Goal: Task Accomplishment & Management: Manage account settings

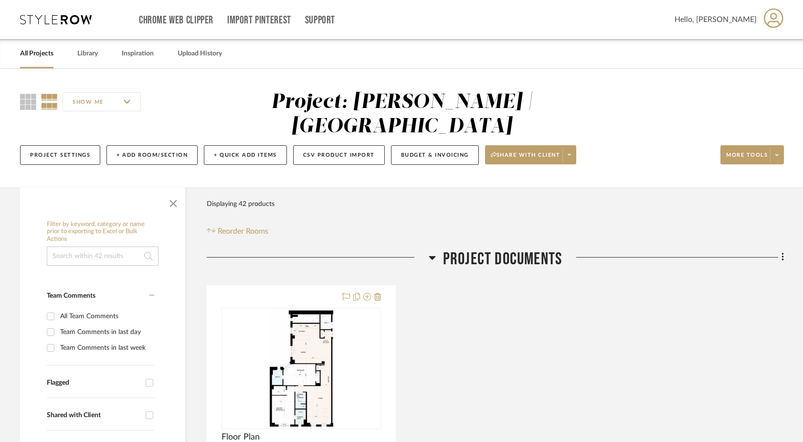
click at [35, 51] on link "All Projects" at bounding box center [36, 53] width 33 height 13
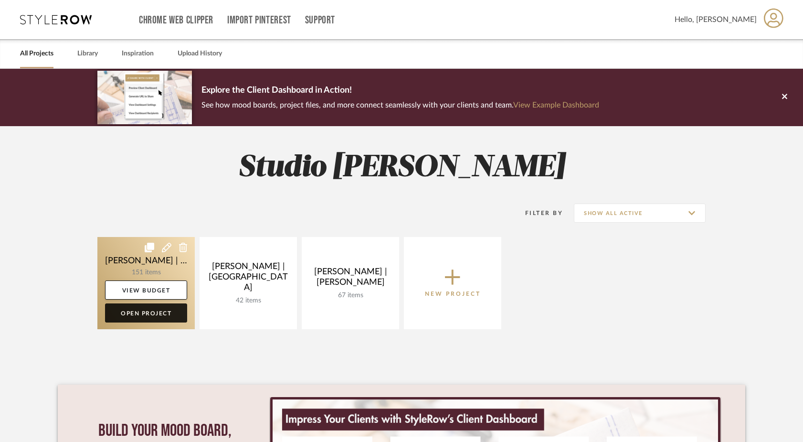
click at [154, 313] on link "Open Project" at bounding box center [146, 312] width 82 height 19
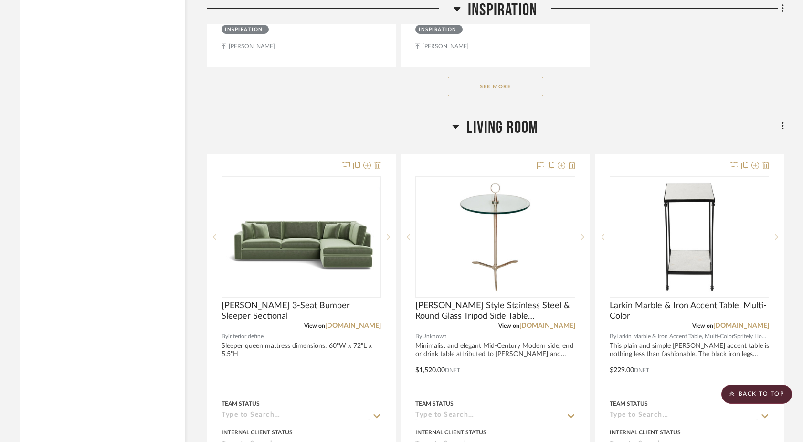
scroll to position [3321, 0]
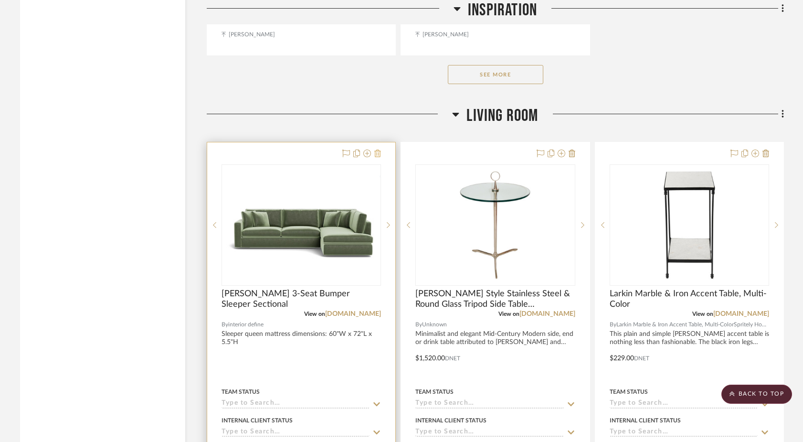
click at [378, 149] on icon at bounding box center [377, 153] width 7 height 8
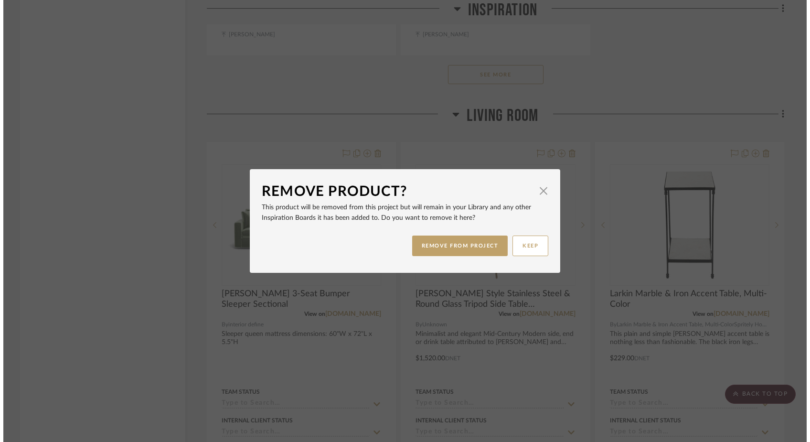
scroll to position [0, 0]
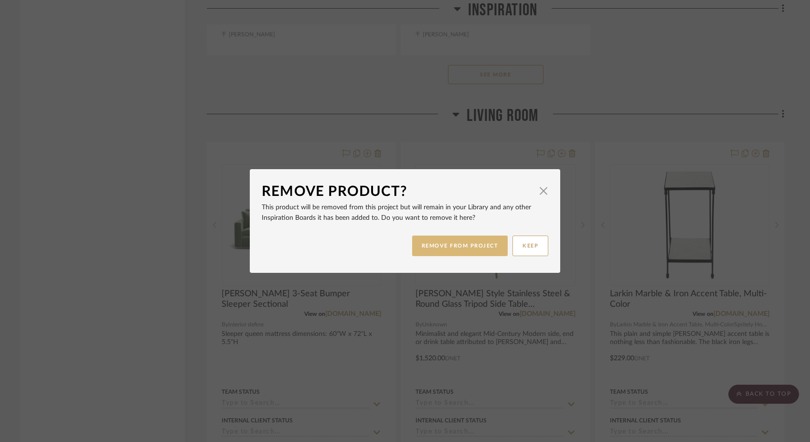
click at [422, 243] on button "REMOVE FROM PROJECT" at bounding box center [460, 245] width 96 height 21
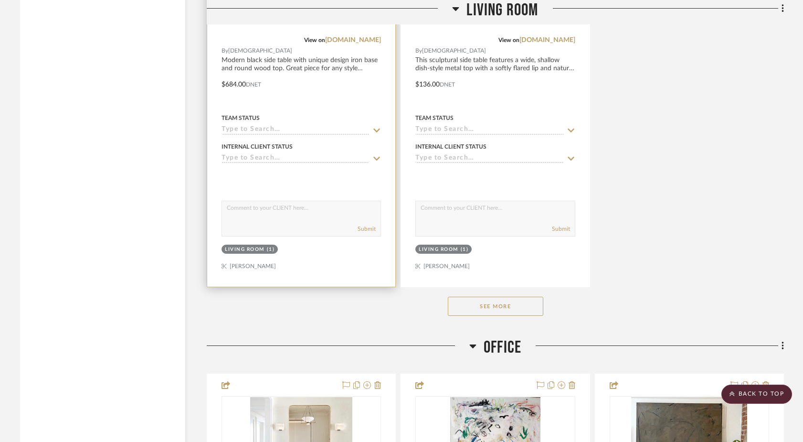
scroll to position [4475, 0]
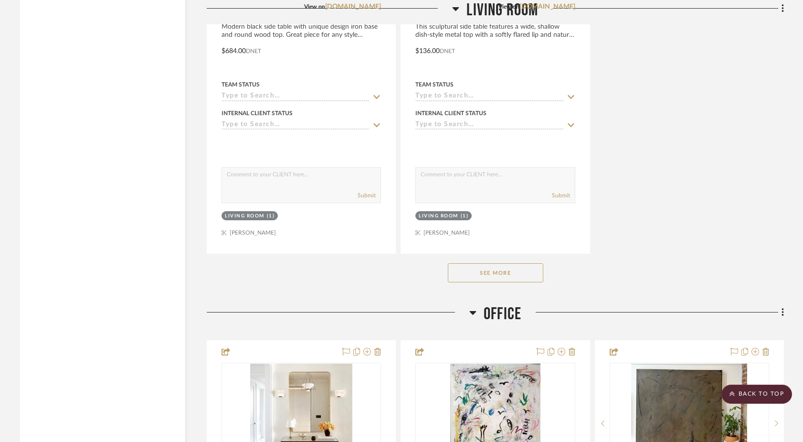
click at [492, 263] on button "See More" at bounding box center [495, 272] width 95 height 19
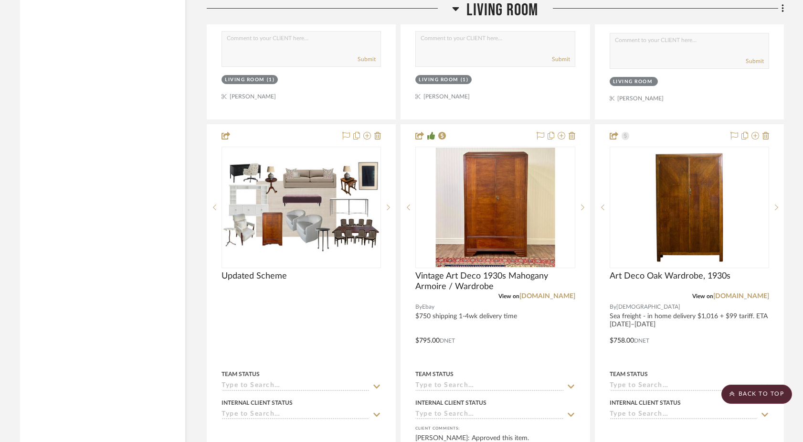
scroll to position [5035, 0]
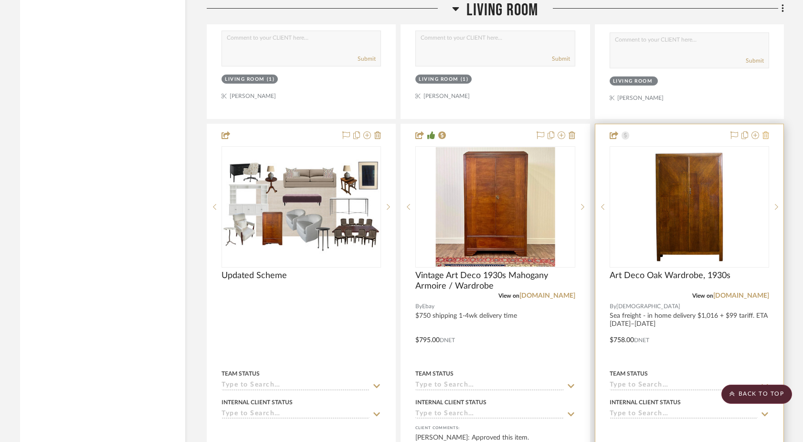
click at [765, 131] on icon at bounding box center [765, 135] width 7 height 8
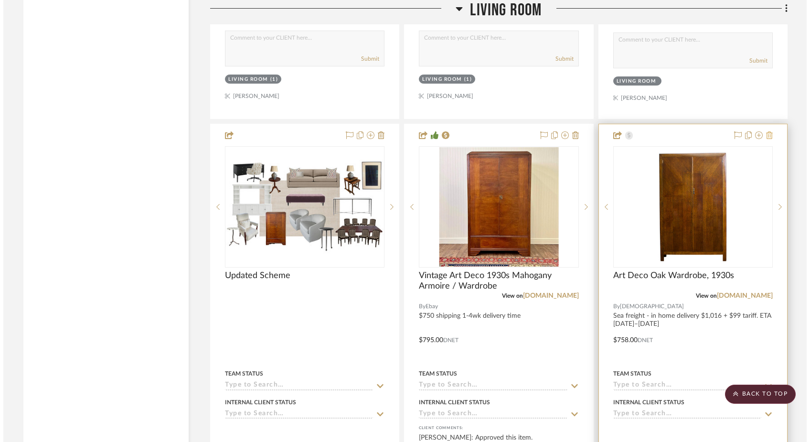
scroll to position [0, 0]
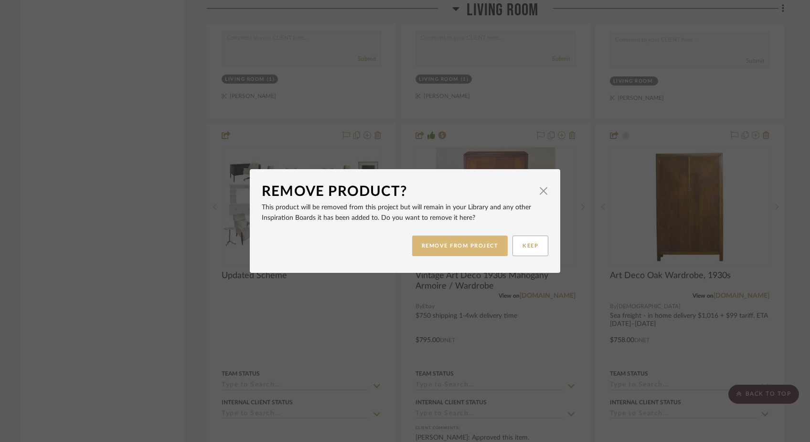
click at [452, 241] on button "REMOVE FROM PROJECT" at bounding box center [460, 245] width 96 height 21
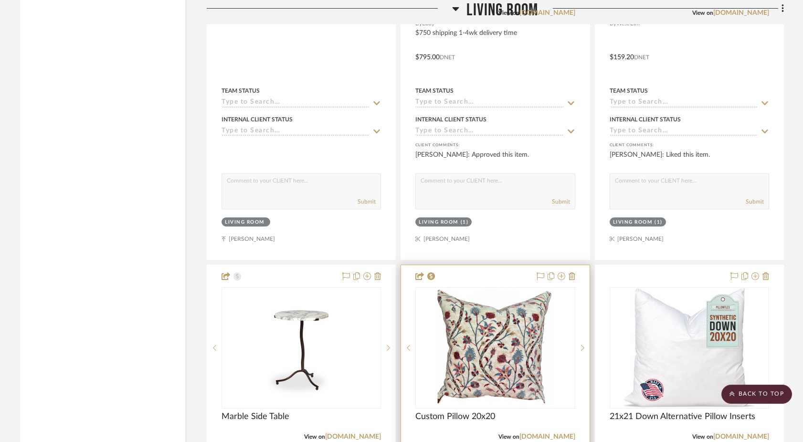
scroll to position [5354, 0]
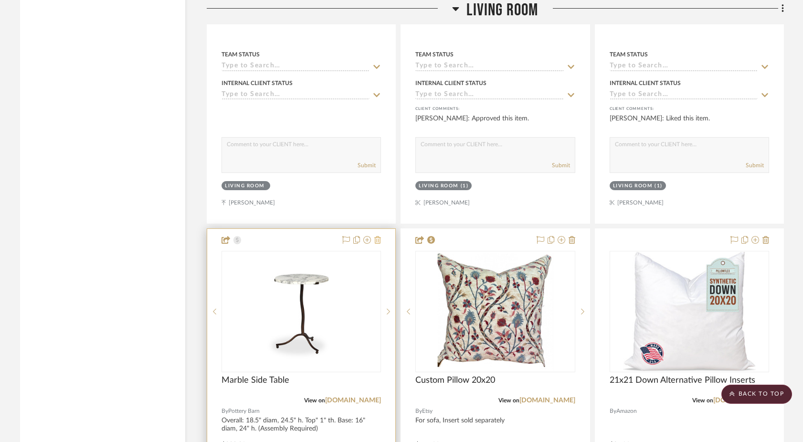
click at [378, 236] on icon at bounding box center [377, 240] width 7 height 8
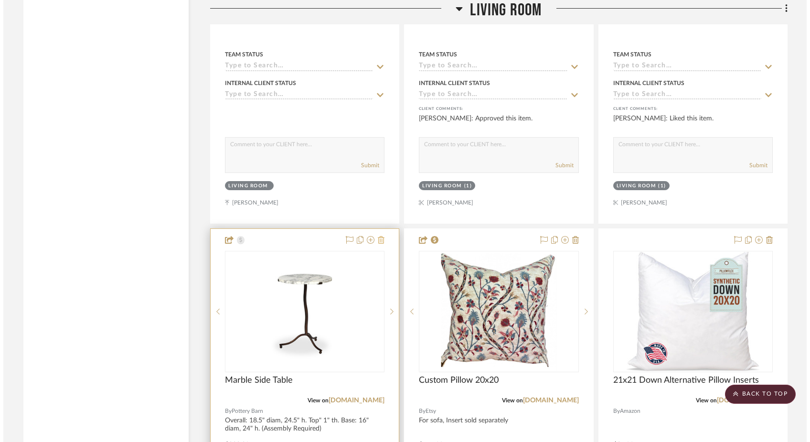
scroll to position [0, 0]
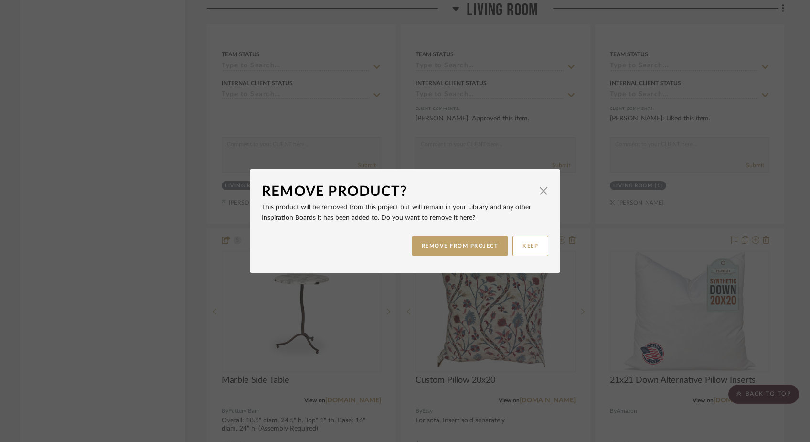
click at [152, 299] on div "Remove Product? × This product will be removed from this project but will remai…" at bounding box center [405, 221] width 810 height 442
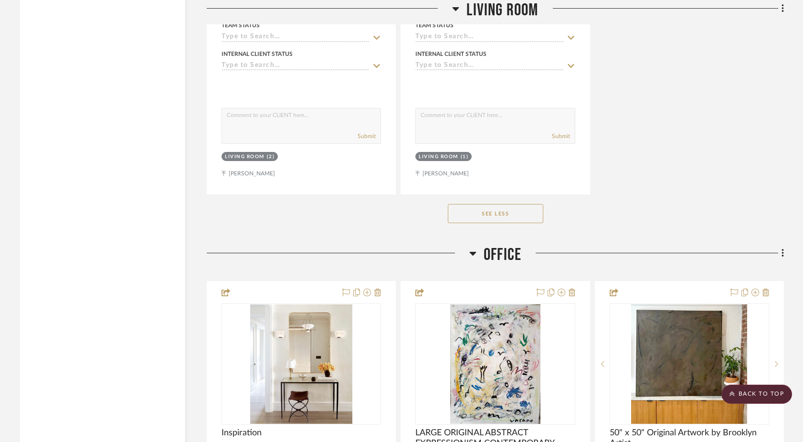
scroll to position [7998, 0]
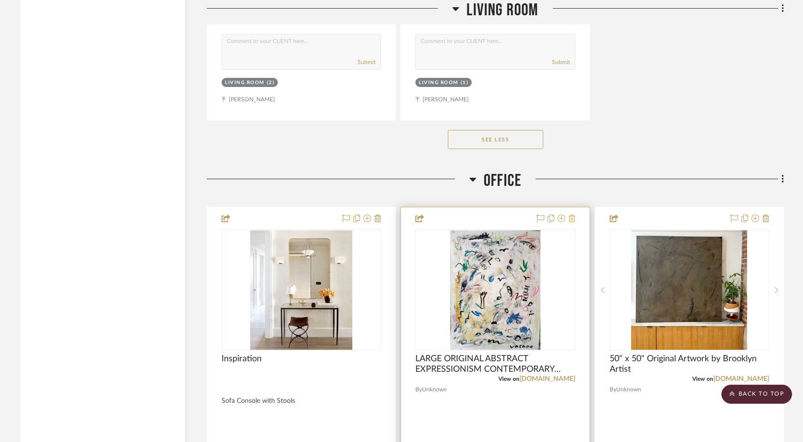
click at [572, 214] on icon at bounding box center [572, 218] width 7 height 8
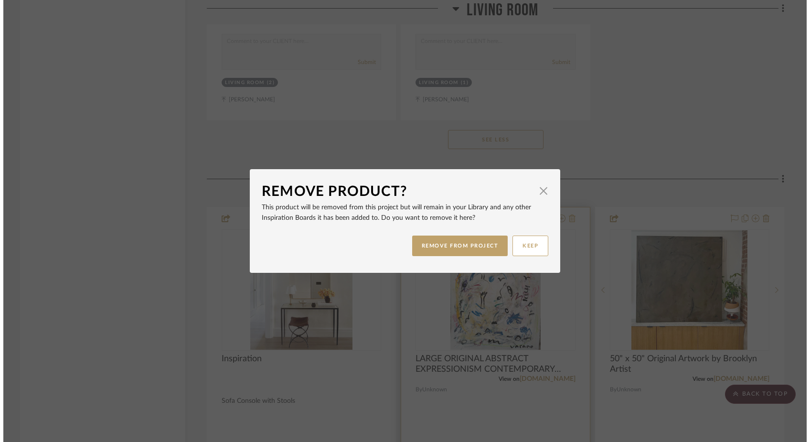
scroll to position [0, 0]
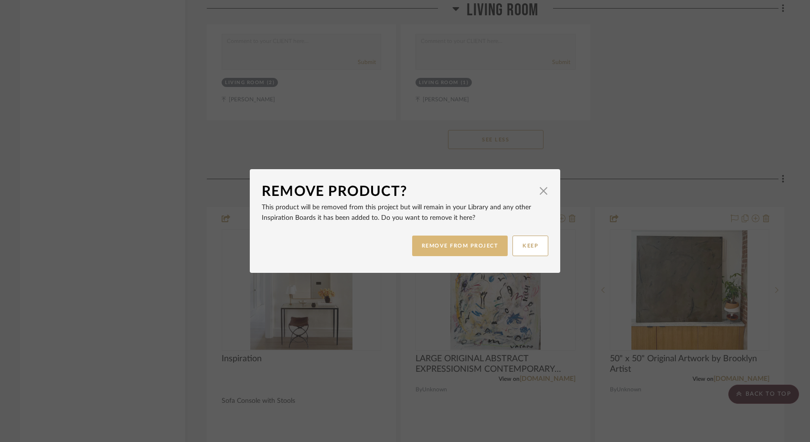
click at [453, 252] on button "REMOVE FROM PROJECT" at bounding box center [460, 245] width 96 height 21
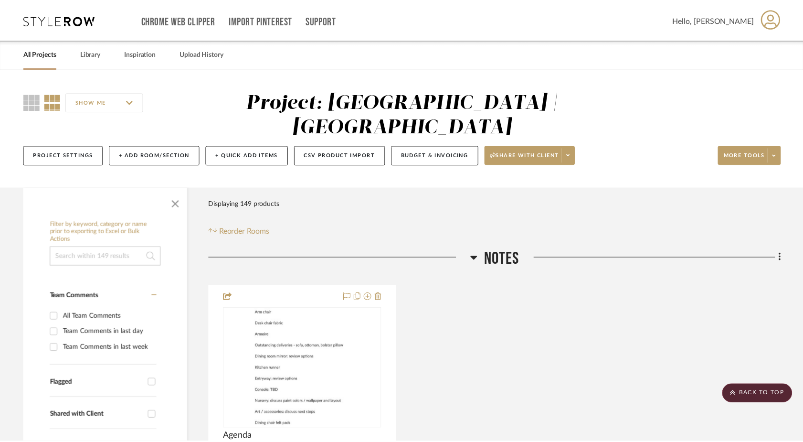
scroll to position [7998, 0]
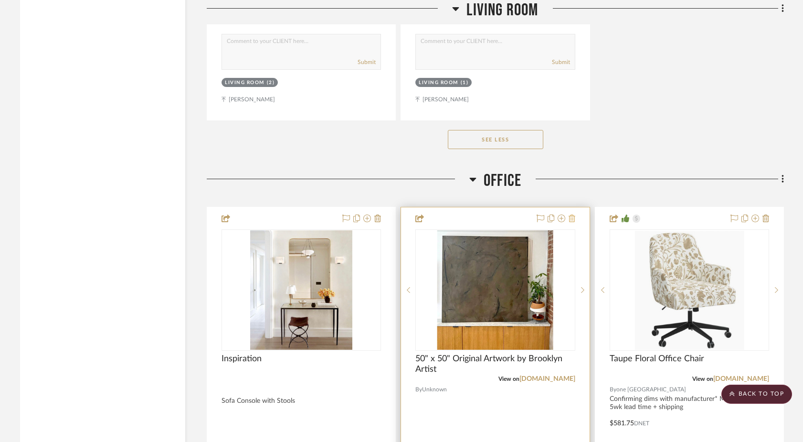
click at [570, 214] on icon at bounding box center [572, 218] width 7 height 8
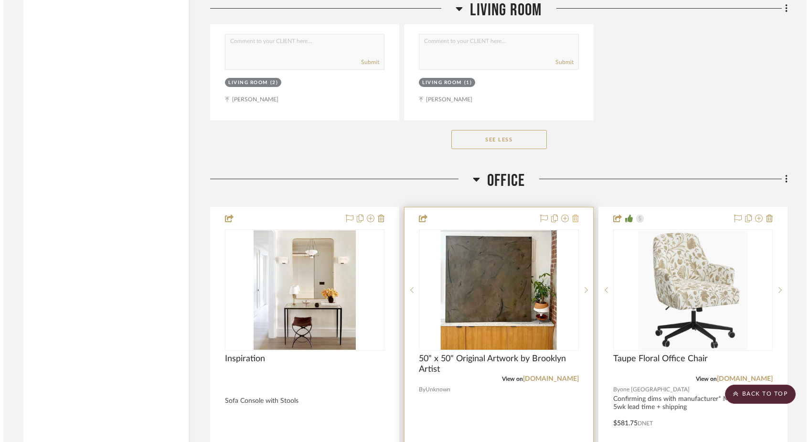
scroll to position [0, 0]
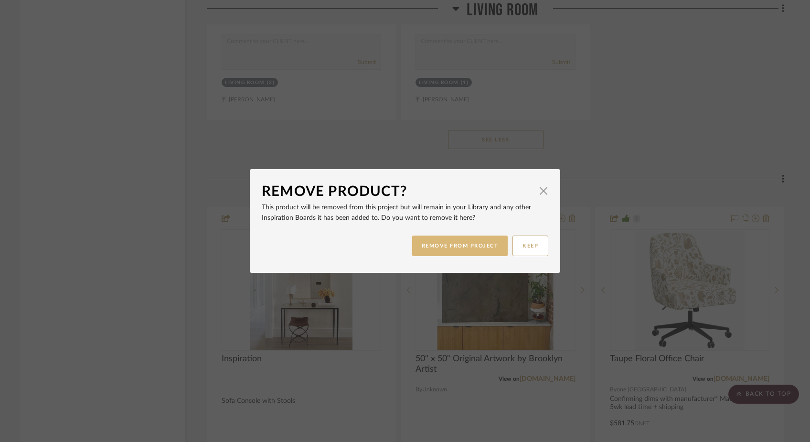
click at [468, 243] on button "REMOVE FROM PROJECT" at bounding box center [460, 245] width 96 height 21
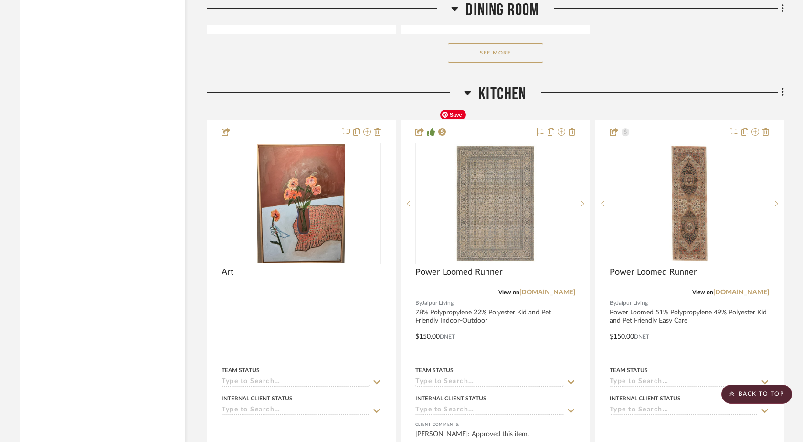
scroll to position [10831, 0]
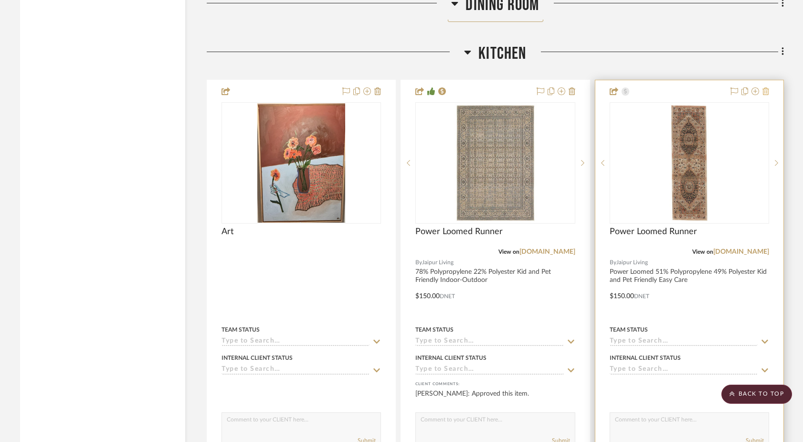
click at [765, 87] on icon at bounding box center [765, 91] width 7 height 8
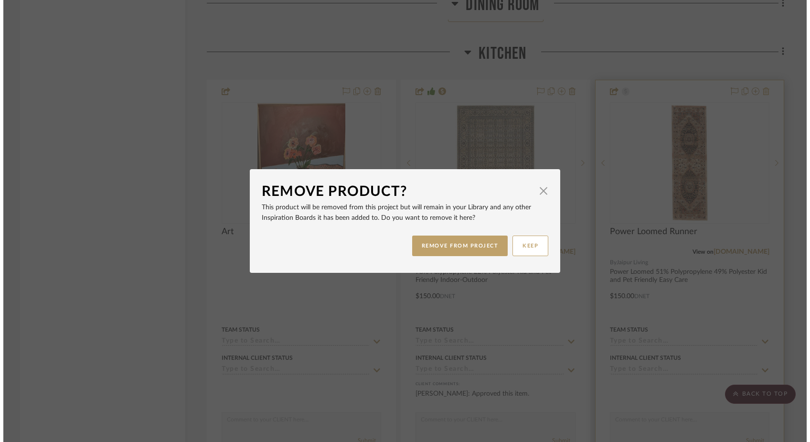
scroll to position [0, 0]
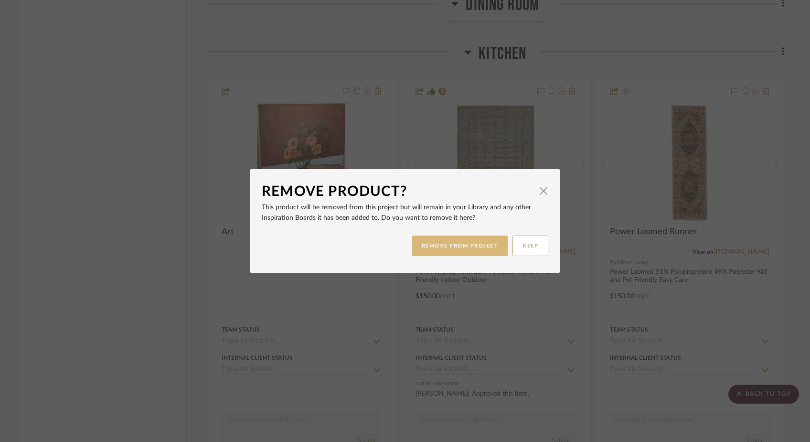
click at [477, 243] on button "REMOVE FROM PROJECT" at bounding box center [460, 245] width 96 height 21
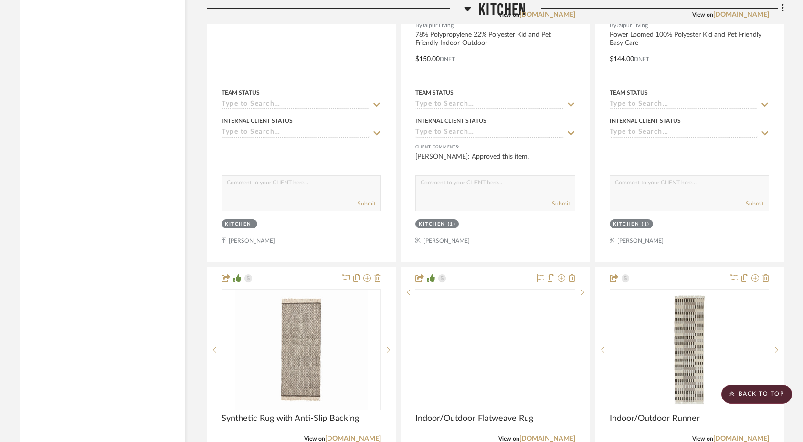
scroll to position [11085, 0]
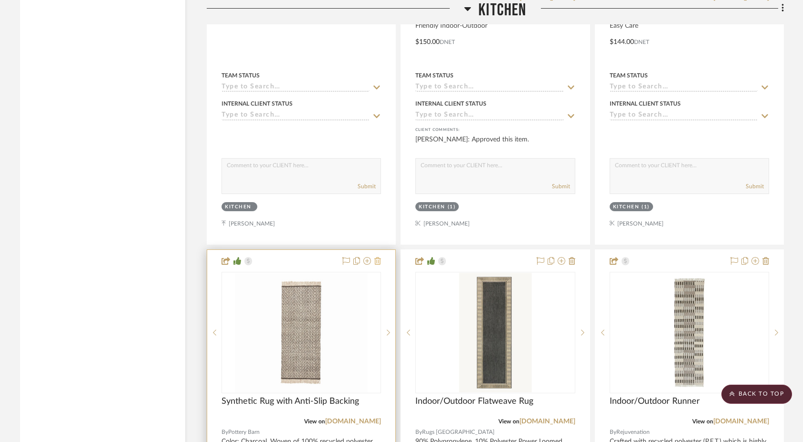
click at [378, 257] on icon at bounding box center [377, 261] width 7 height 8
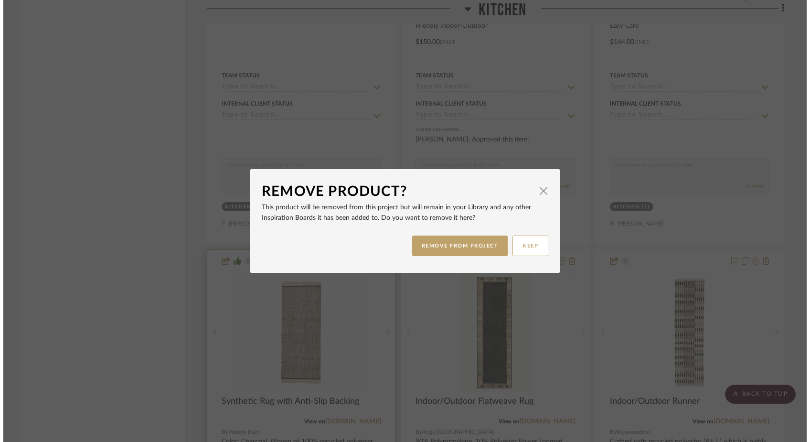
scroll to position [0, 0]
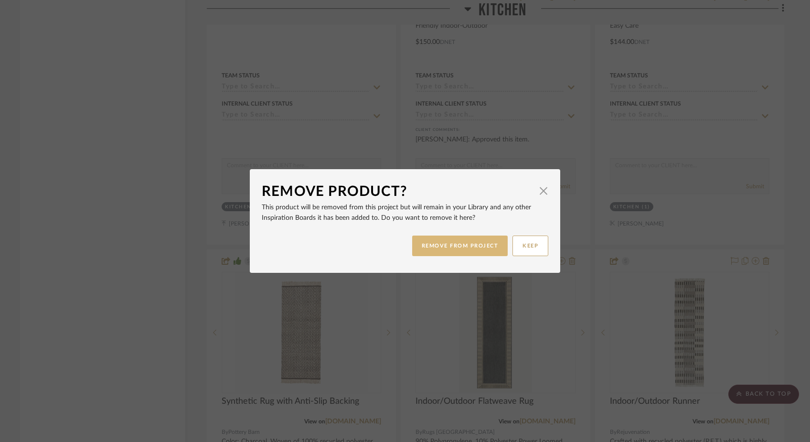
click at [444, 248] on button "REMOVE FROM PROJECT" at bounding box center [460, 245] width 96 height 21
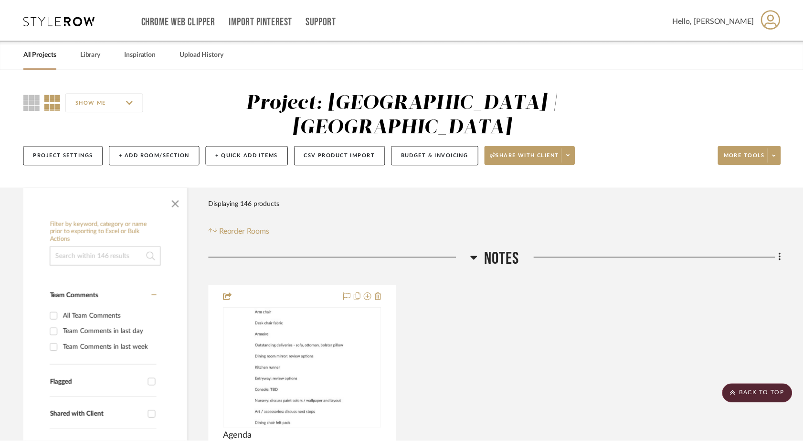
scroll to position [11085, 0]
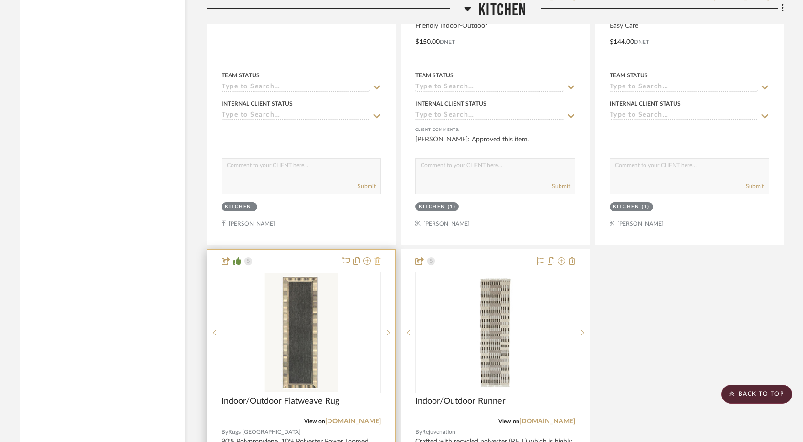
click at [380, 257] on icon at bounding box center [377, 261] width 7 height 8
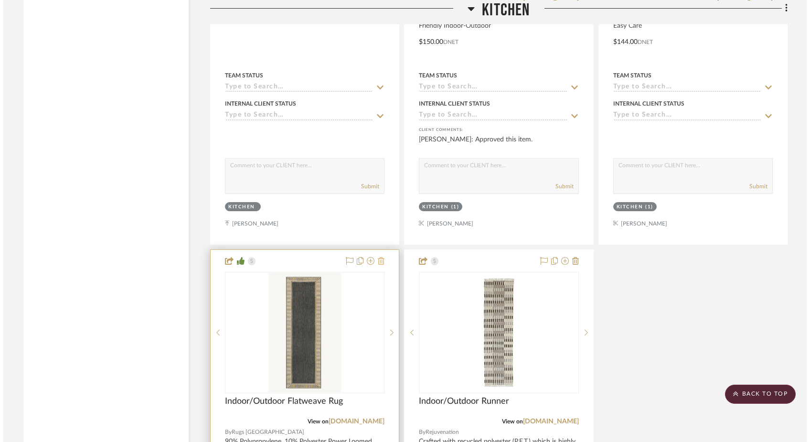
scroll to position [0, 0]
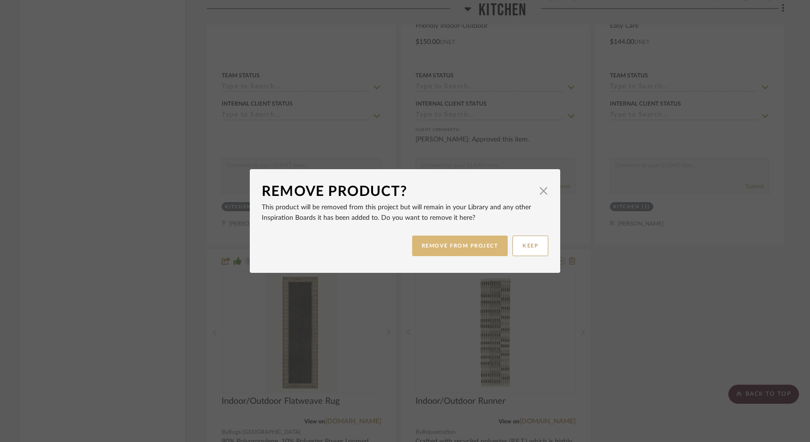
click at [462, 251] on button "REMOVE FROM PROJECT" at bounding box center [460, 245] width 96 height 21
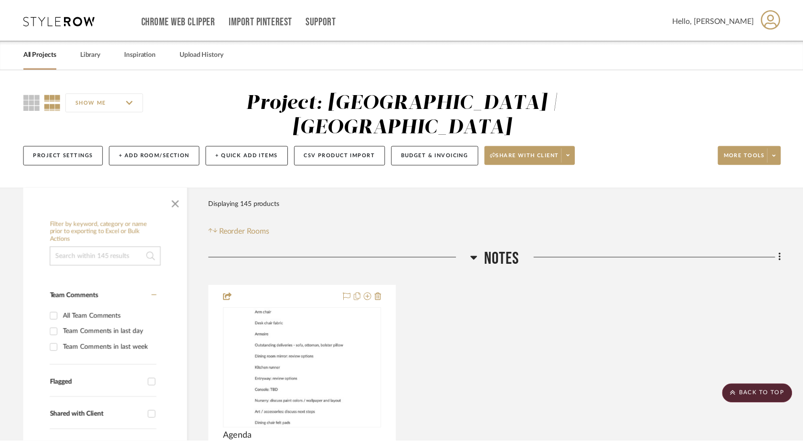
scroll to position [11085, 0]
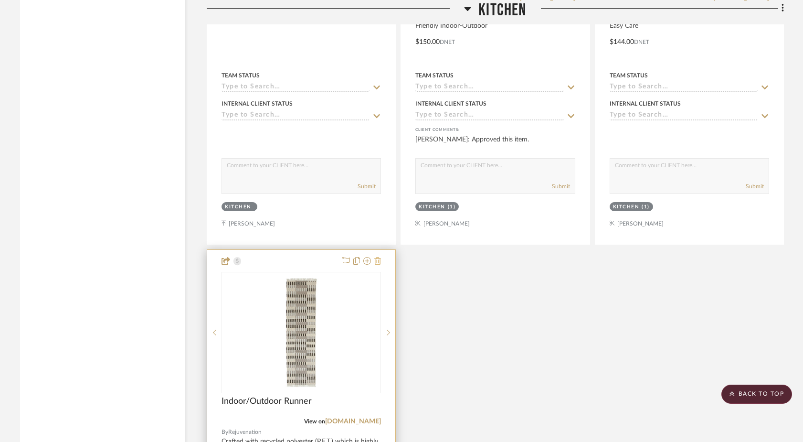
click at [379, 257] on icon at bounding box center [377, 261] width 7 height 8
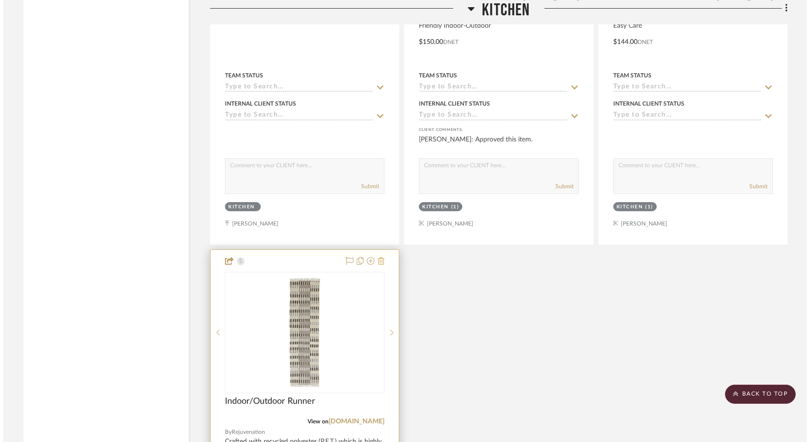
scroll to position [0, 0]
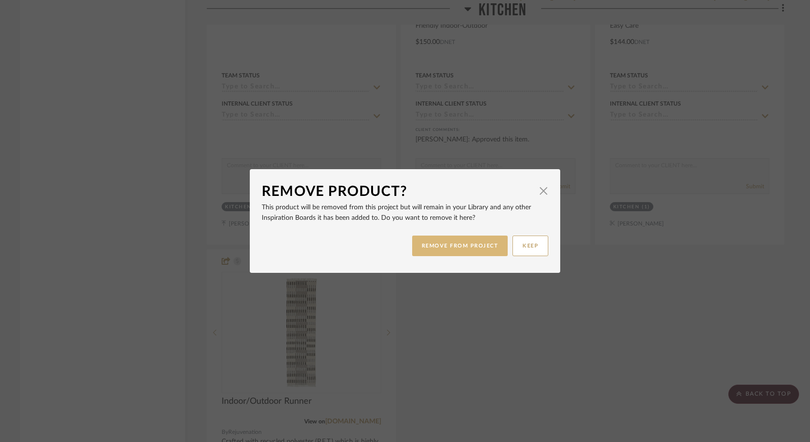
click at [442, 249] on button "REMOVE FROM PROJECT" at bounding box center [460, 245] width 96 height 21
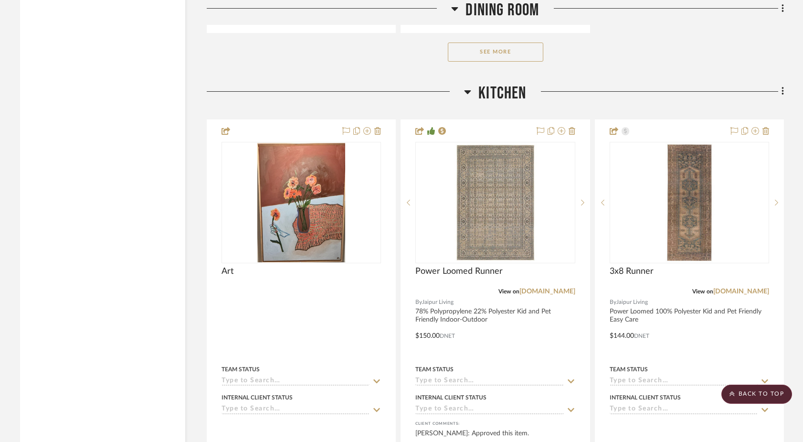
scroll to position [10786, 0]
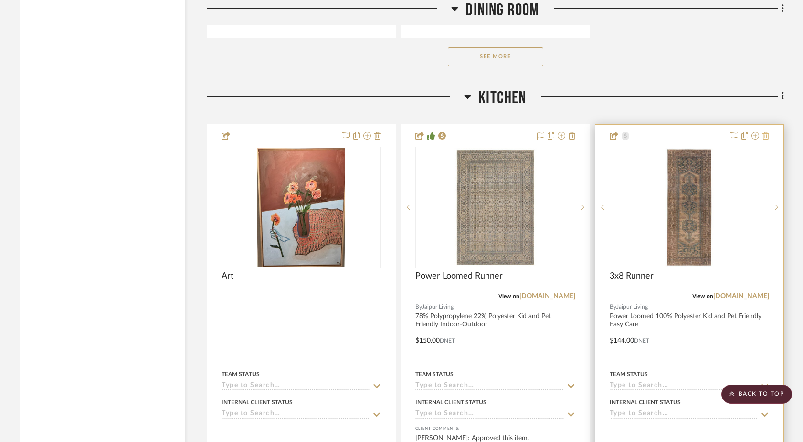
click at [767, 132] on icon at bounding box center [765, 136] width 7 height 8
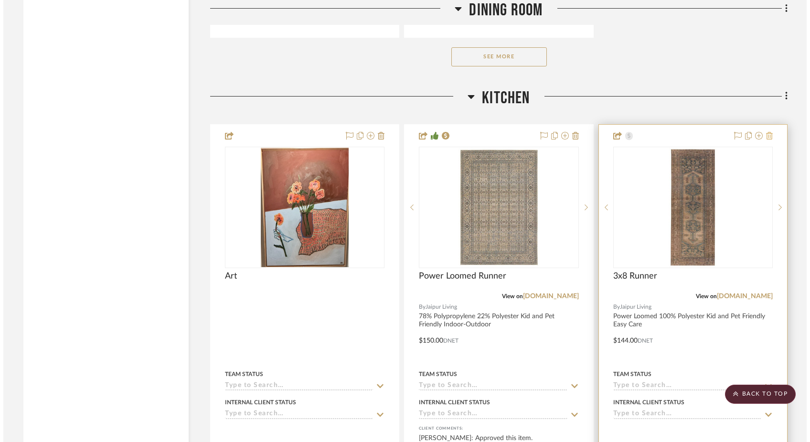
scroll to position [0, 0]
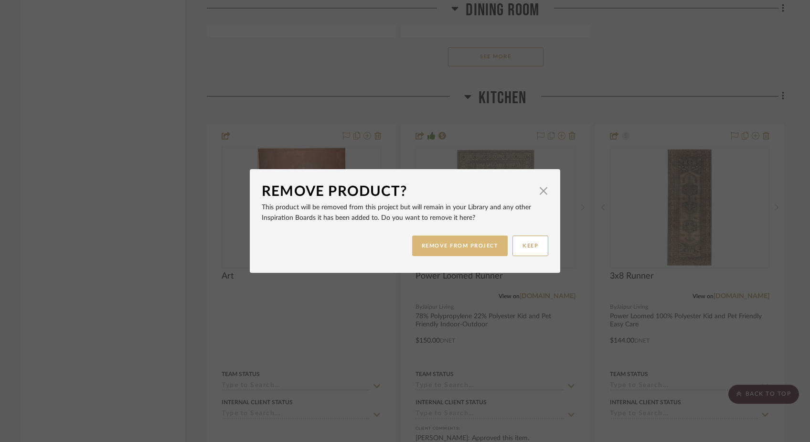
click at [479, 243] on button "REMOVE FROM PROJECT" at bounding box center [460, 245] width 96 height 21
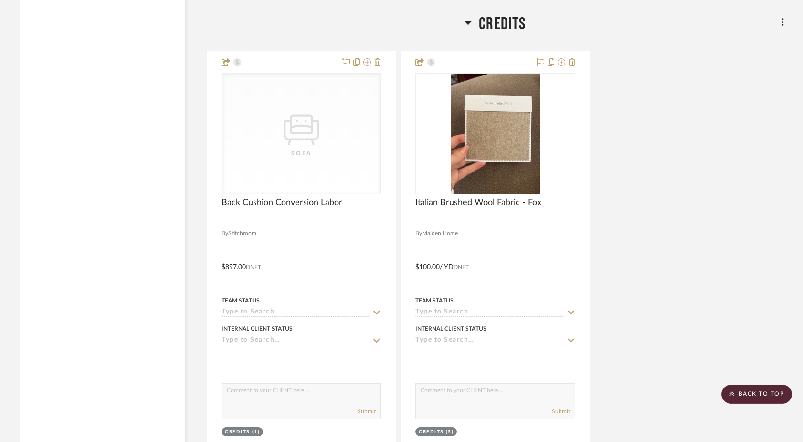
scroll to position [14274, 0]
